Goal: Information Seeking & Learning: Check status

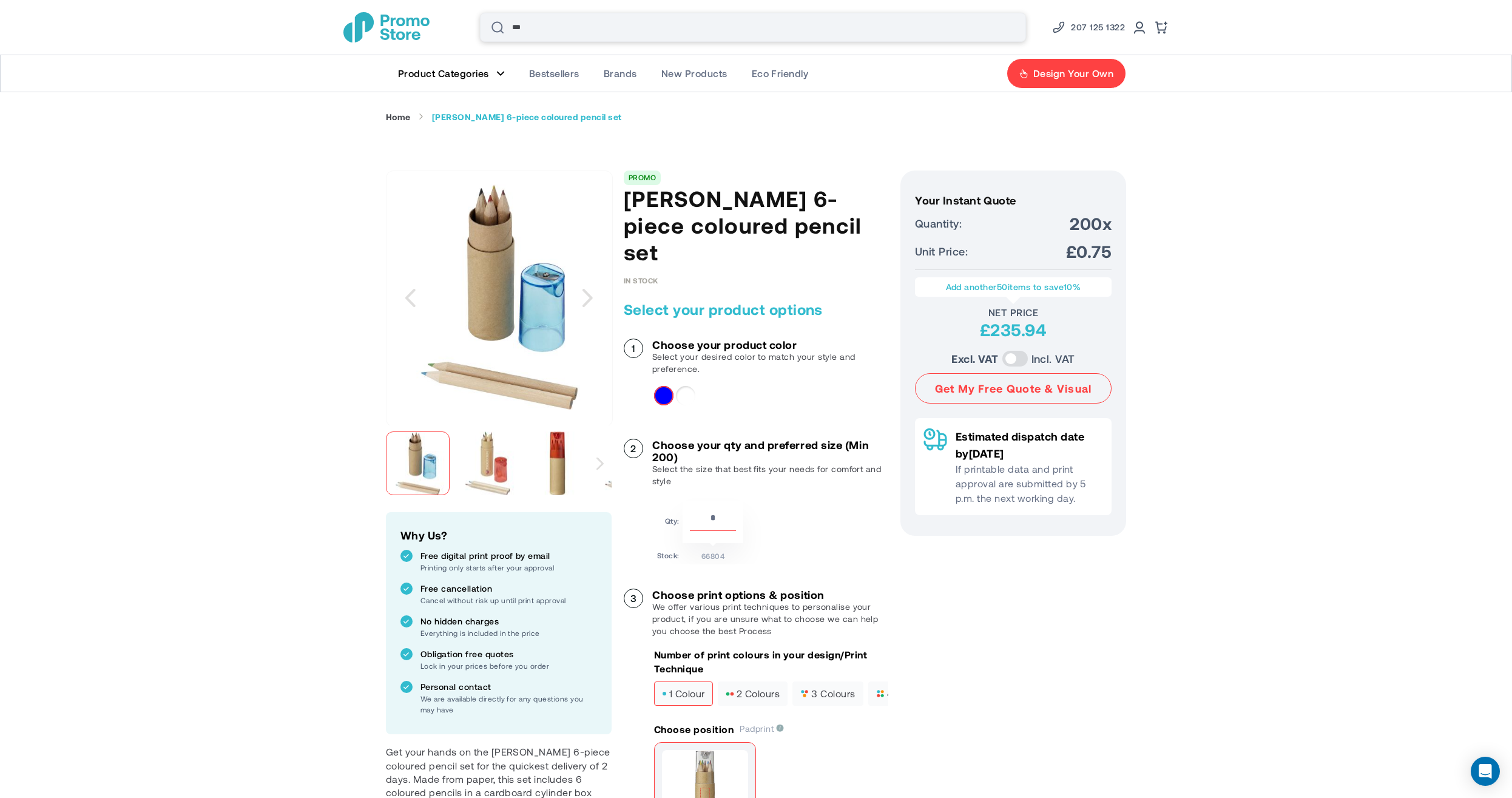
type input "****"
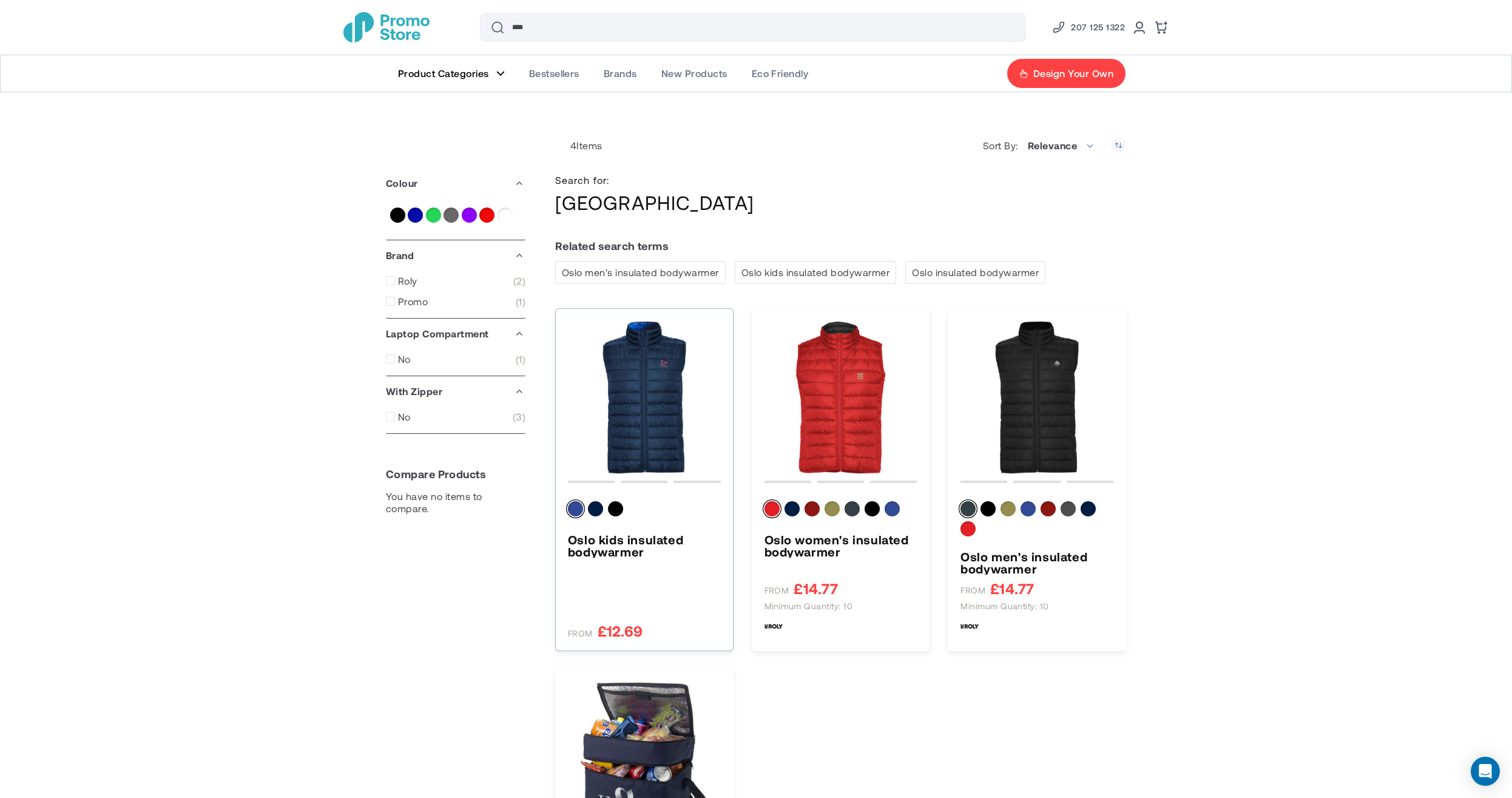
click at [647, 382] on img "Oslo kids insulated bodywarmer" at bounding box center [645, 398] width 153 height 153
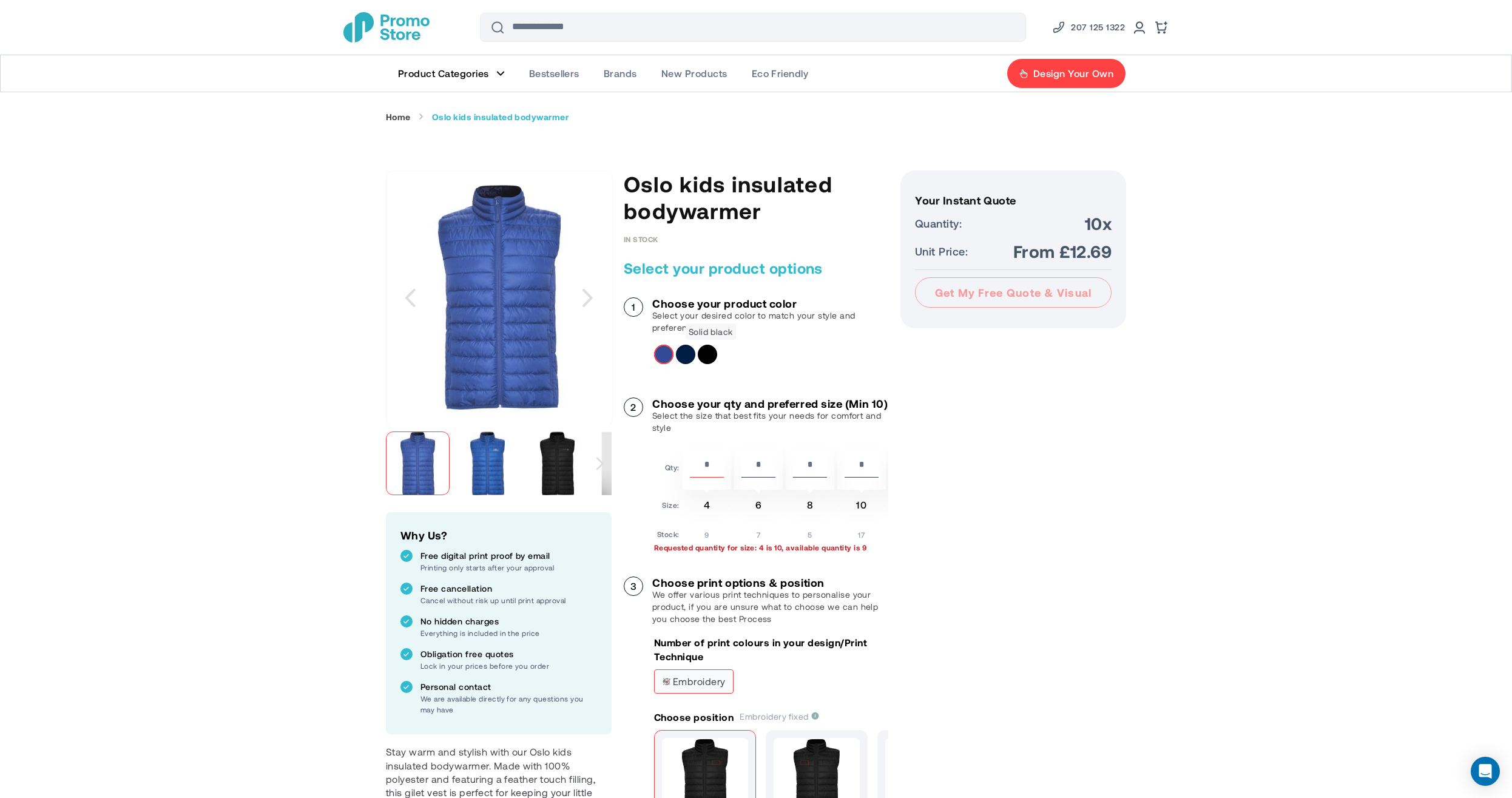
click at [715, 354] on div "Solid black" at bounding box center [707, 354] width 19 height 19
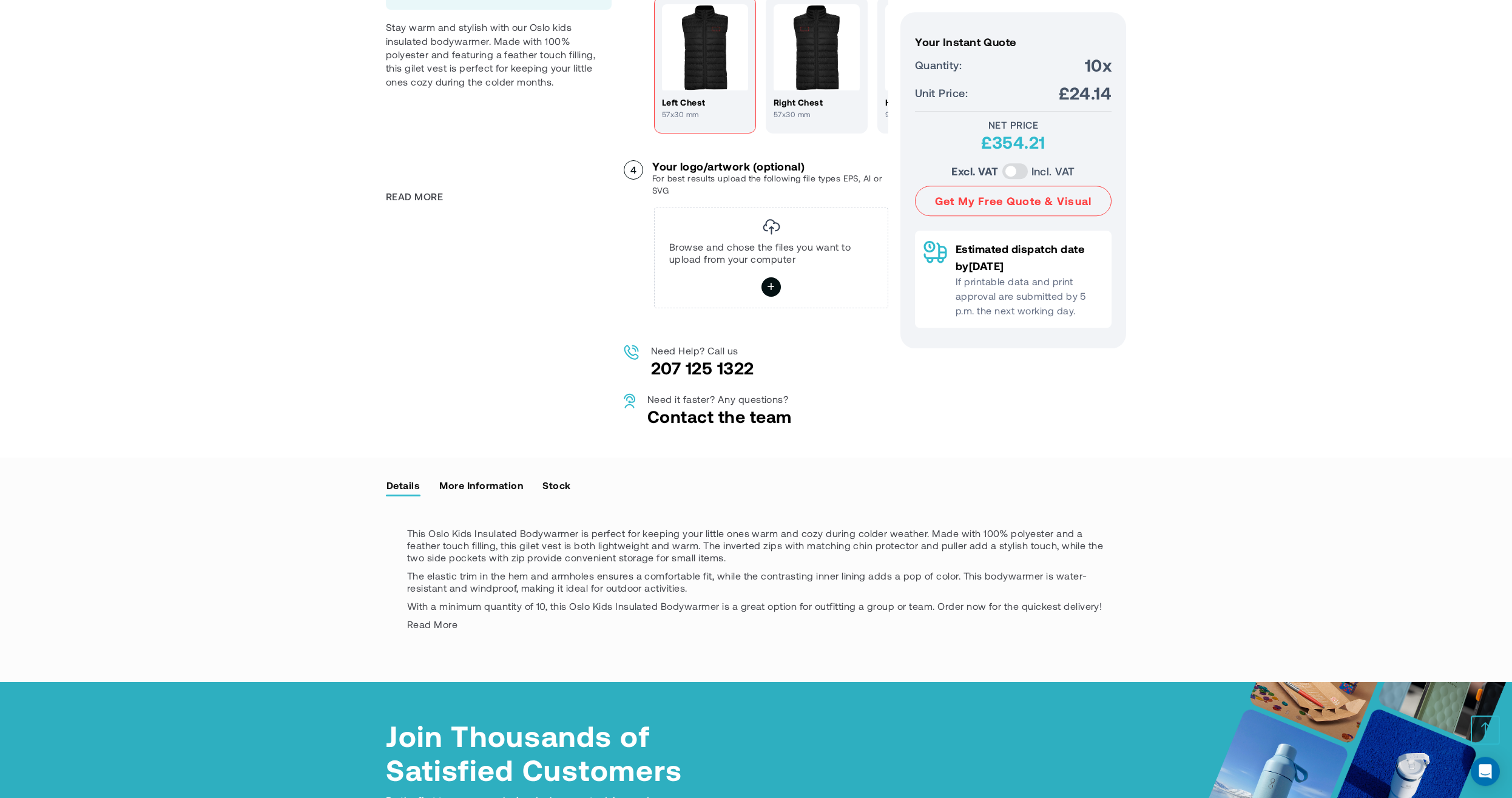
scroll to position [830, 0]
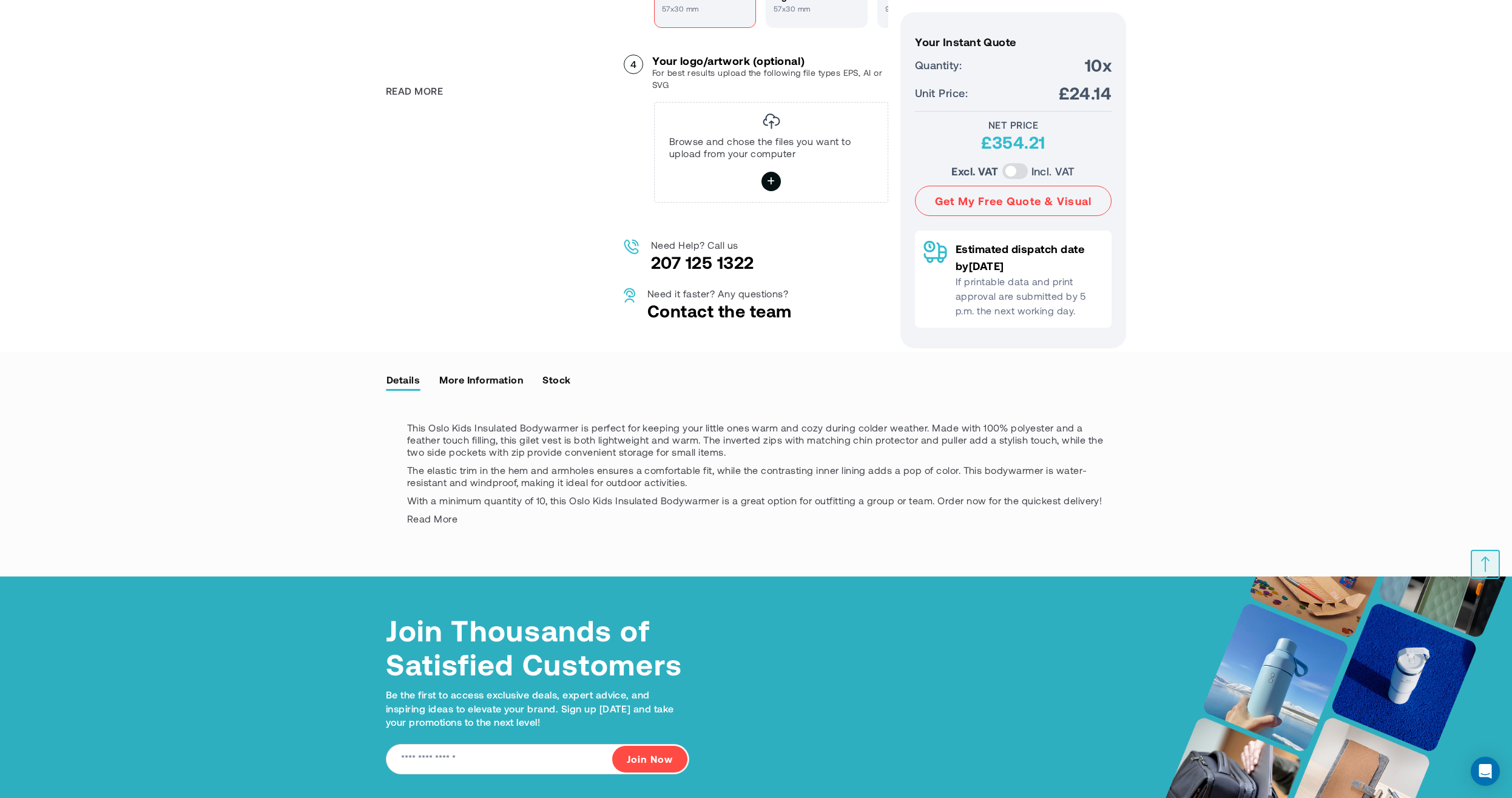
click at [566, 388] on link "Stock" at bounding box center [556, 379] width 29 height 18
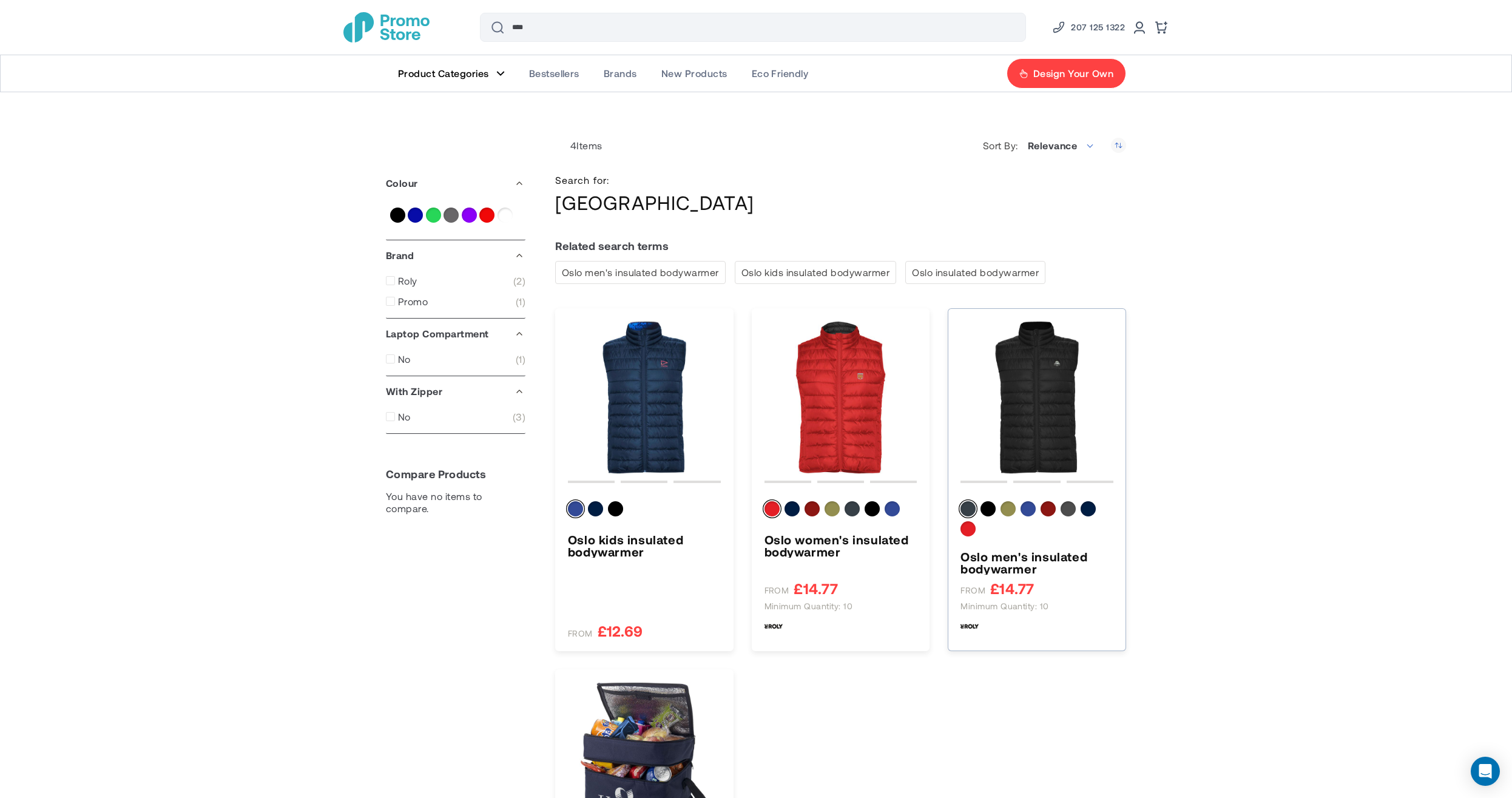
click at [1051, 418] on img "Oslo men&#039;s insulated bodywarmer" at bounding box center [1037, 398] width 153 height 153
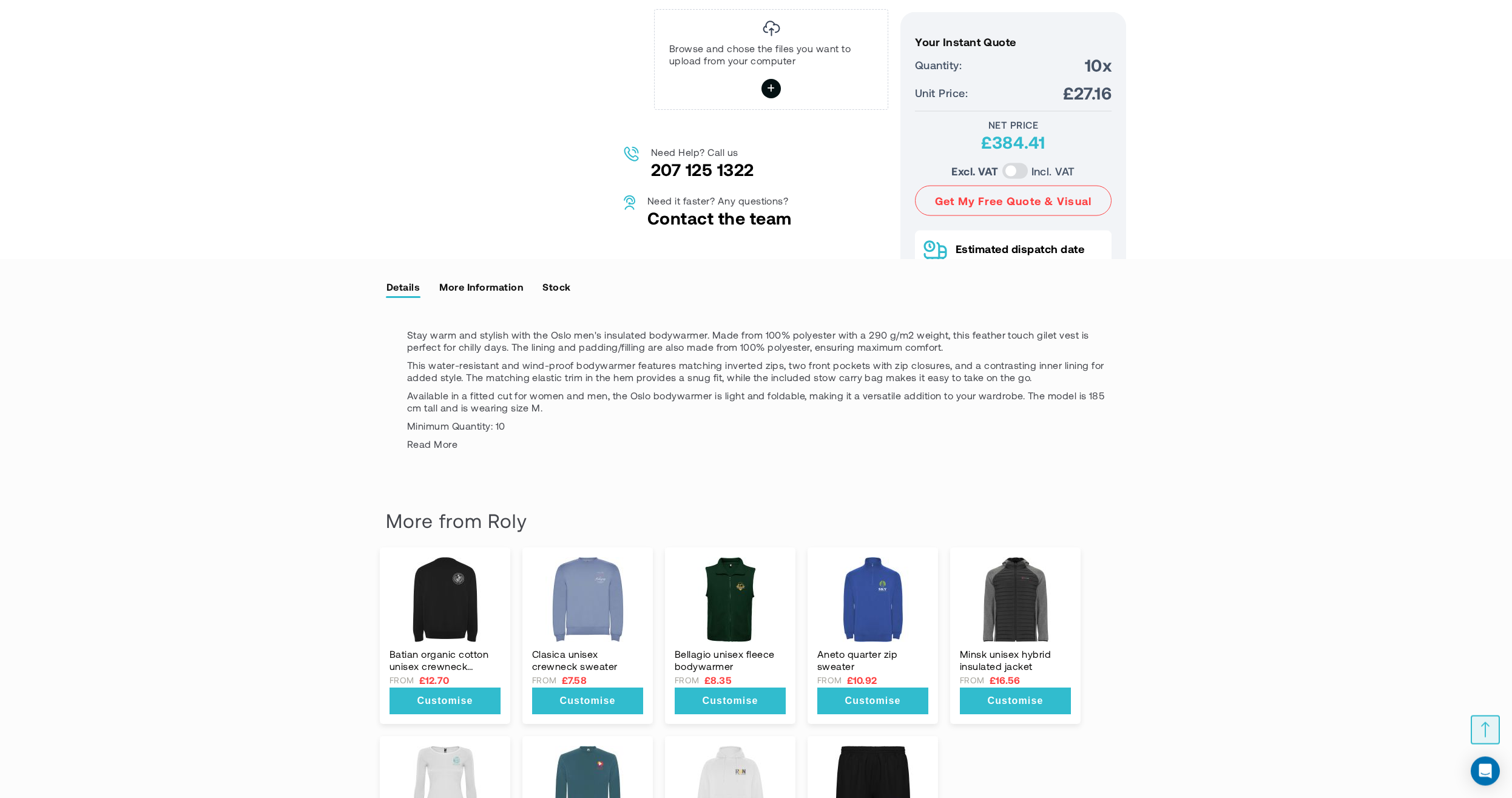
scroll to position [1038, 0]
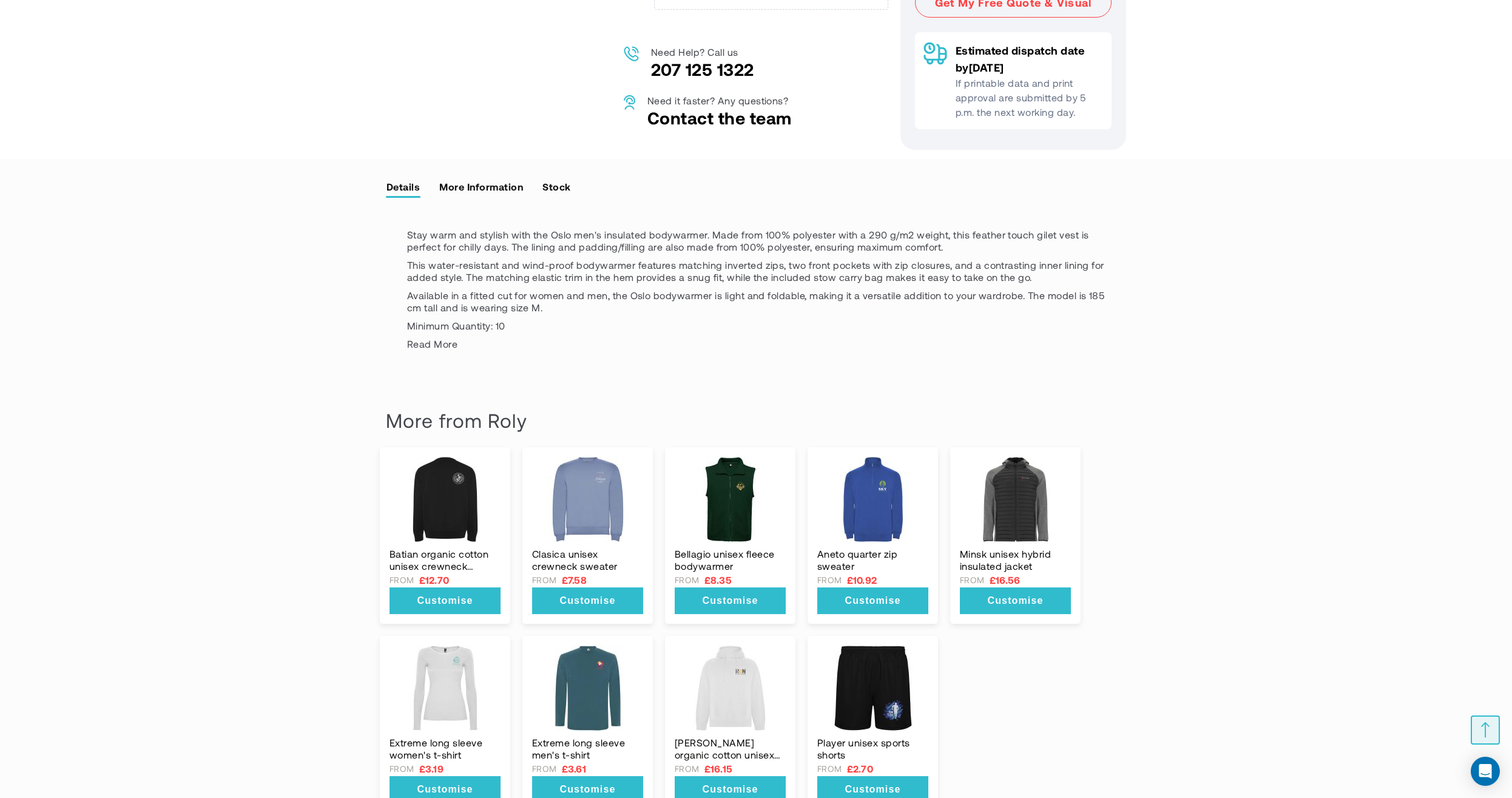
click at [558, 195] on link "Stock" at bounding box center [556, 186] width 29 height 18
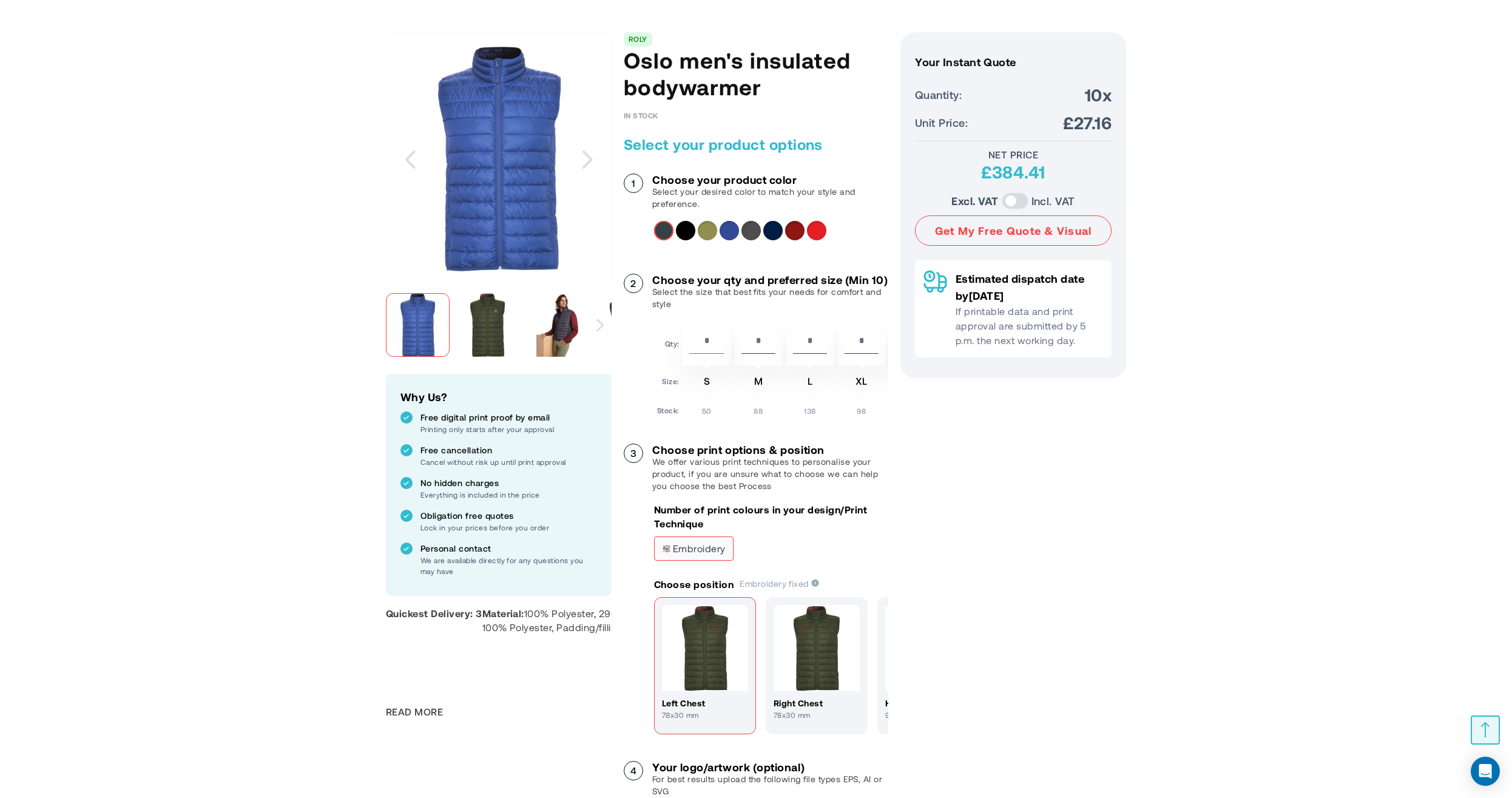
scroll to position [0, 0]
